Goal: Information Seeking & Learning: Learn about a topic

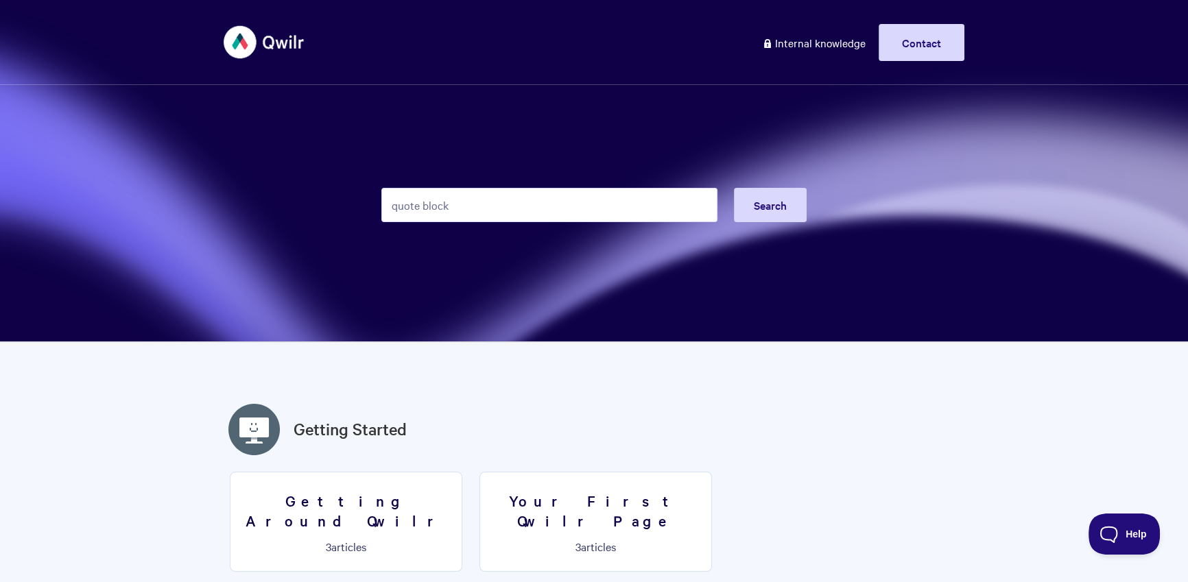
type input "quote block"
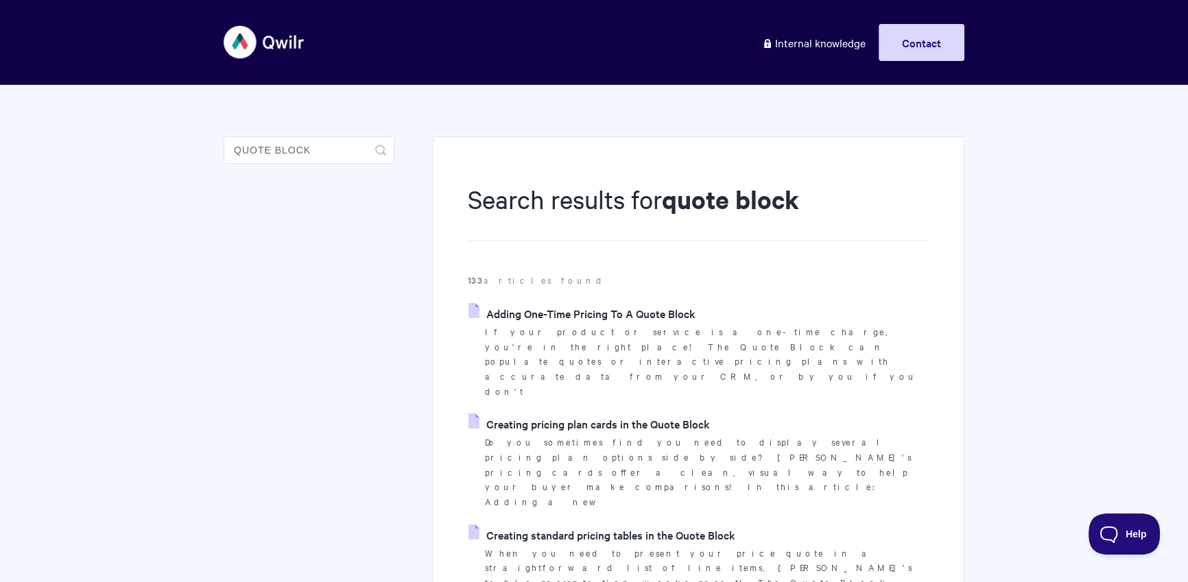
scroll to position [21, 0]
